Goal: Find specific fact: Find specific fact

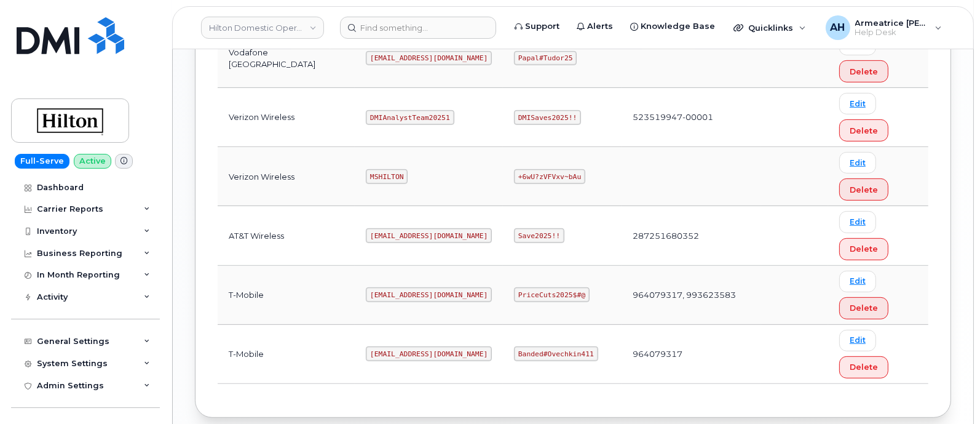
scroll to position [752, 0]
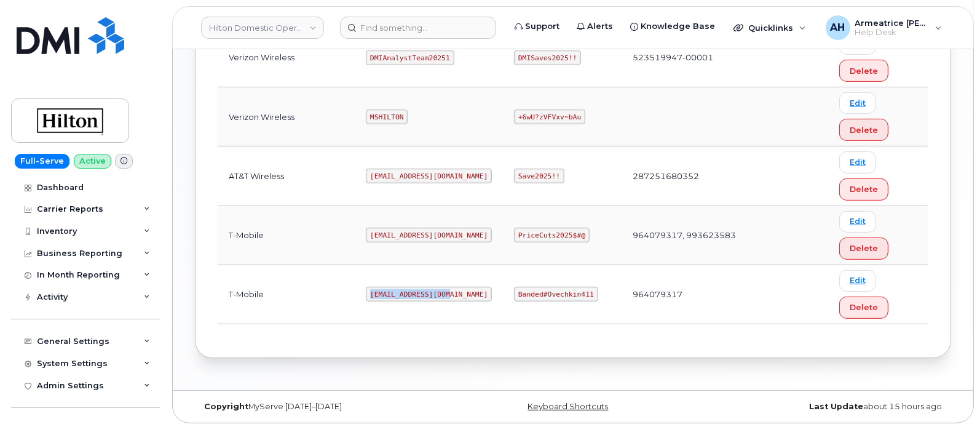
drag, startPoint x: 354, startPoint y: 290, endPoint x: 434, endPoint y: 292, distance: 79.4
click at [434, 292] on td "[EMAIL_ADDRESS][DOMAIN_NAME]" at bounding box center [429, 294] width 148 height 59
copy code "[EMAIL_ADDRESS][DOMAIN_NAME]"
drag, startPoint x: 502, startPoint y: 285, endPoint x: 574, endPoint y: 288, distance: 72.1
click at [574, 288] on code "Banded#Ovechkin411" at bounding box center [556, 294] width 84 height 15
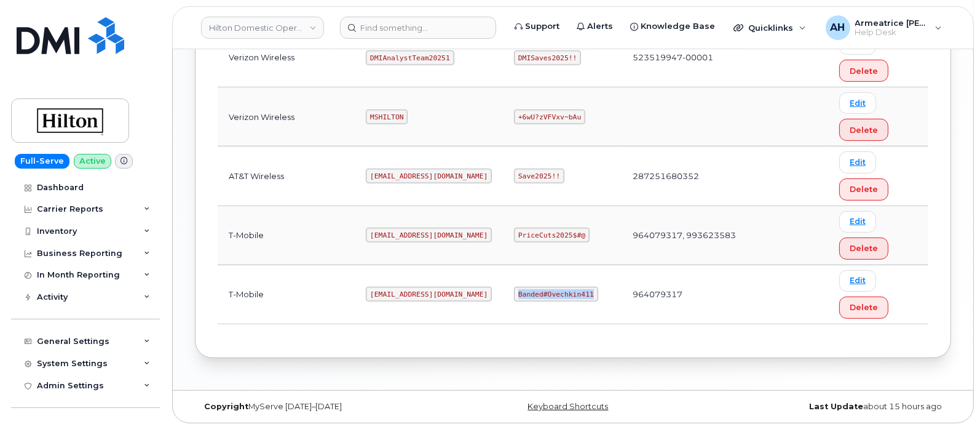
copy code "Banded#Ovechkin411"
click at [522, 318] on td "Banded#Ovechkin411" at bounding box center [562, 294] width 119 height 59
drag, startPoint x: 502, startPoint y: 289, endPoint x: 572, endPoint y: 290, distance: 70.1
click at [572, 290] on code "Banded#Ovechkin411" at bounding box center [556, 294] width 84 height 15
copy code "Banded#Ovechkin411"
